Goal: Task Accomplishment & Management: Use online tool/utility

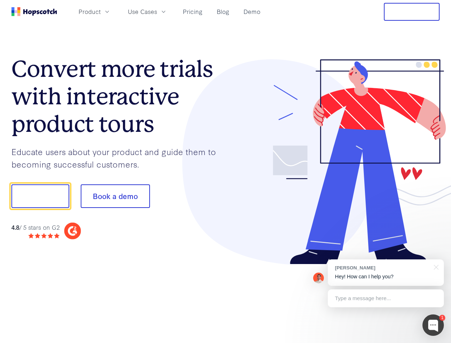
click at [226, 171] on div at bounding box center [333, 161] width 214 height 205
click at [101, 11] on span "Product" at bounding box center [90, 11] width 22 height 9
click at [157, 11] on span "Use Cases" at bounding box center [142, 11] width 29 height 9
click at [412, 12] on button "Free Trial" at bounding box center [412, 12] width 56 height 18
click at [40, 196] on button "Show me!" at bounding box center [40, 196] width 58 height 24
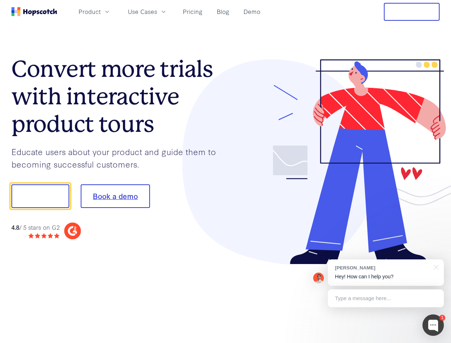
click at [115, 196] on button "Book a demo" at bounding box center [115, 196] width 69 height 24
click at [433, 325] on div at bounding box center [432, 324] width 21 height 21
click at [386, 272] on div "[PERSON_NAME] Hey! How can I help you?" at bounding box center [386, 272] width 116 height 26
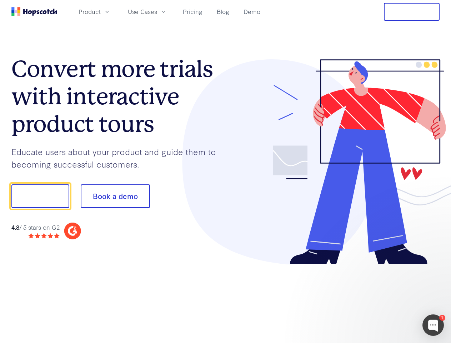
click at [435, 266] on div at bounding box center [377, 195] width 134 height 238
click at [386, 298] on div at bounding box center [377, 243] width 134 height 142
